Goal: Task Accomplishment & Management: Use online tool/utility

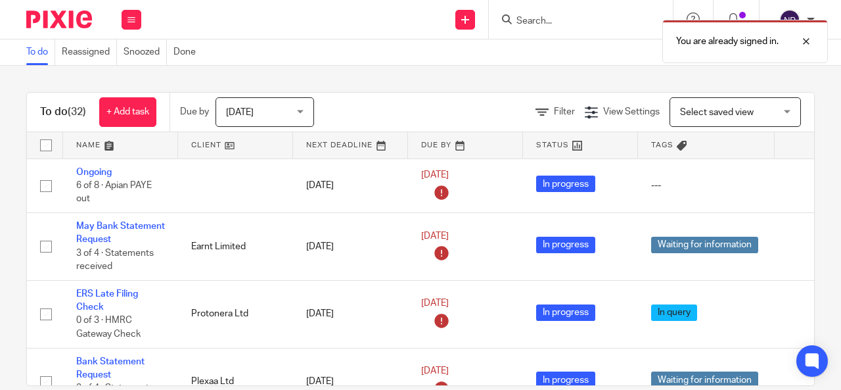
click at [95, 135] on link at bounding box center [120, 145] width 115 height 26
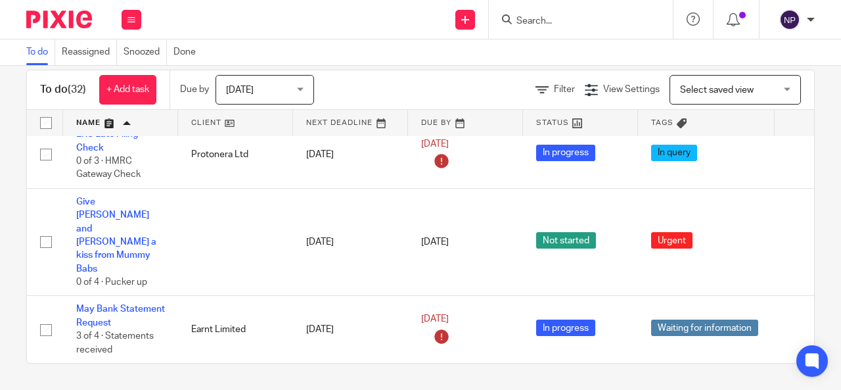
scroll to position [973, 0]
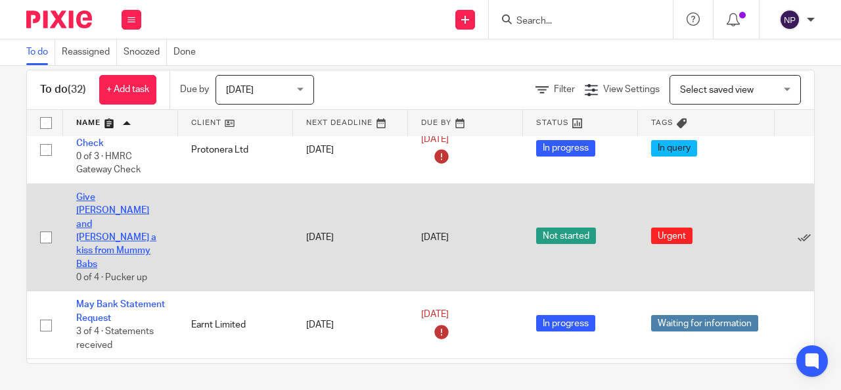
click at [112, 193] on link "Give [PERSON_NAME] and [PERSON_NAME] a kiss from Mummy Babs" at bounding box center [116, 231] width 80 height 76
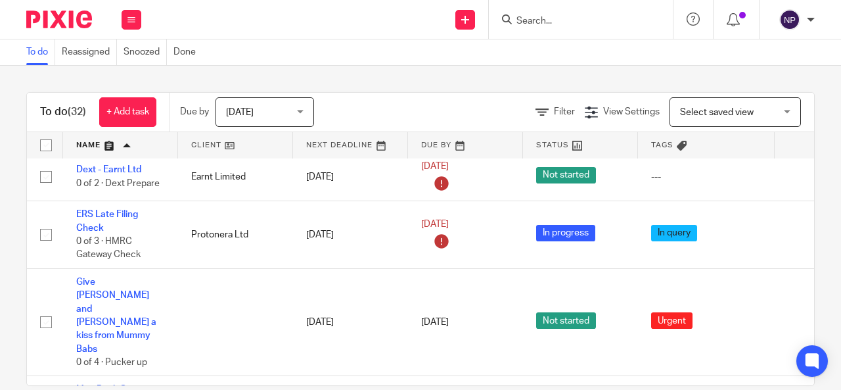
scroll to position [919, 0]
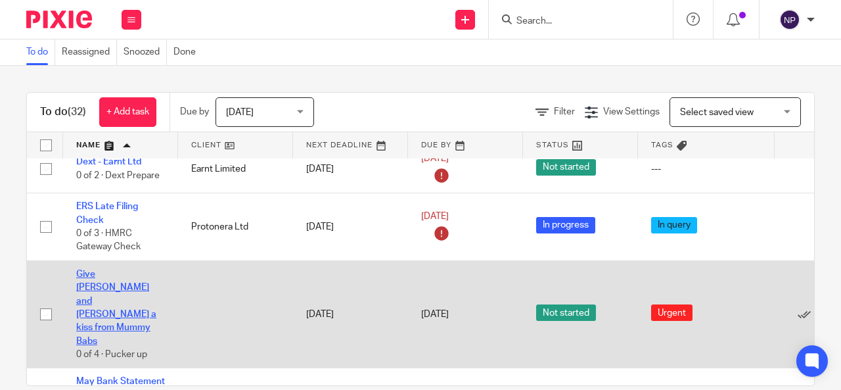
click at [90, 271] on link "Give [PERSON_NAME] and [PERSON_NAME] a kiss from Mummy Babs" at bounding box center [116, 307] width 80 height 76
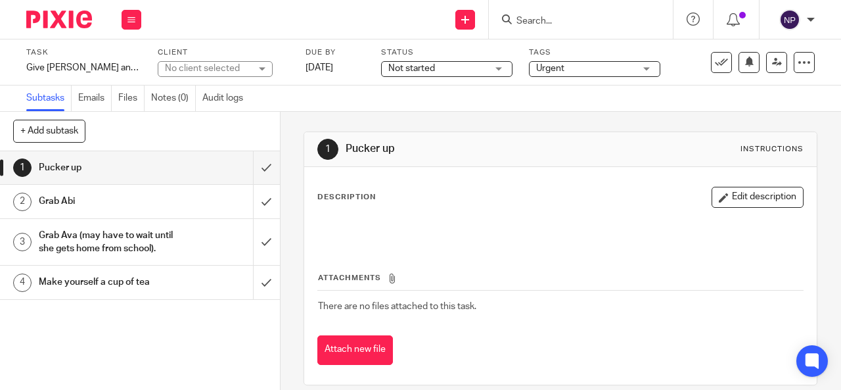
click at [78, 194] on h1 "Grab Abi" at bounding box center [106, 201] width 134 height 20
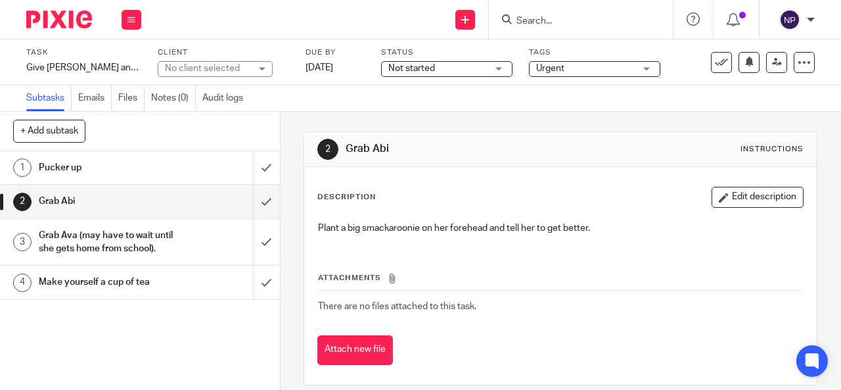
click at [55, 240] on h1 "Grab Ava (may have to wait until she gets home from school)." at bounding box center [106, 242] width 134 height 34
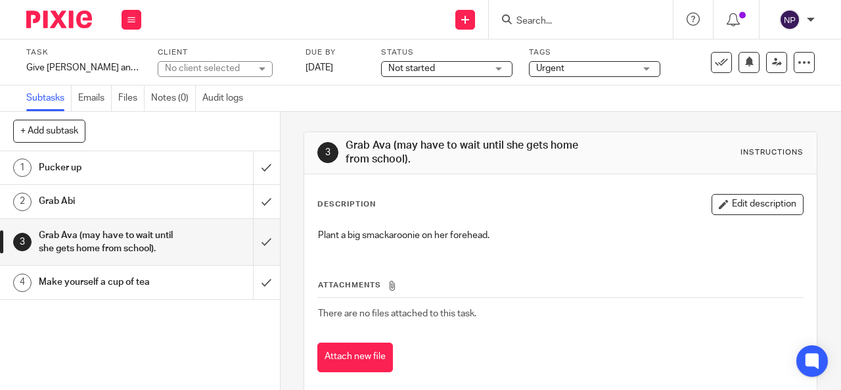
click at [44, 292] on h1 "Make yourself a cup of tea" at bounding box center [106, 282] width 134 height 20
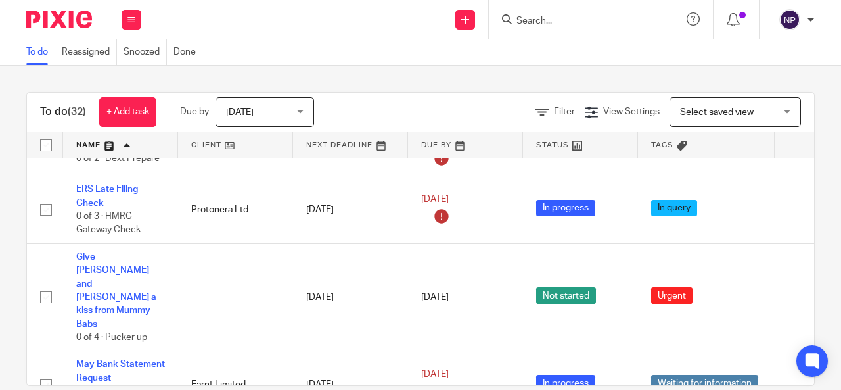
scroll to position [940, 0]
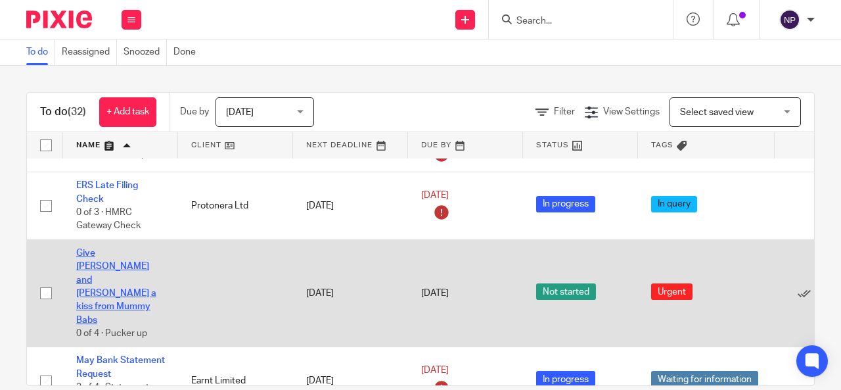
click at [131, 258] on link "Give [PERSON_NAME] and [PERSON_NAME] a kiss from Mummy Babs" at bounding box center [116, 286] width 80 height 76
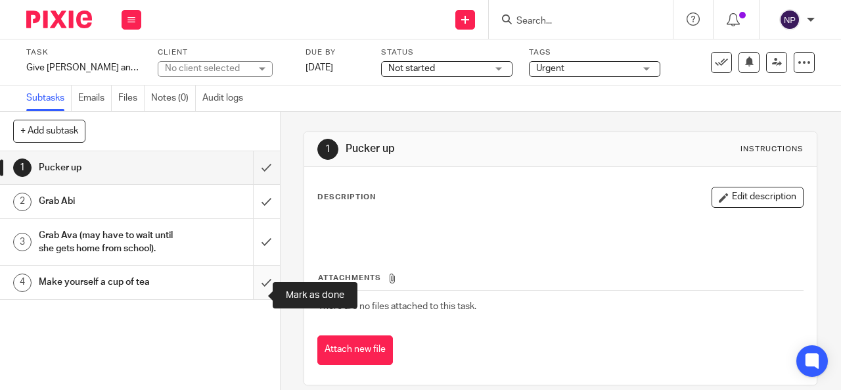
drag, startPoint x: 244, startPoint y: 168, endPoint x: 256, endPoint y: 309, distance: 141.8
click at [256, 309] on div "1 Pucker up 2 Grab Abi 3 Grab Ava (may have to wait until she gets home from sc…" at bounding box center [140, 270] width 280 height 239
click at [574, 225] on p at bounding box center [560, 227] width 485 height 13
